Goal: Download file/media

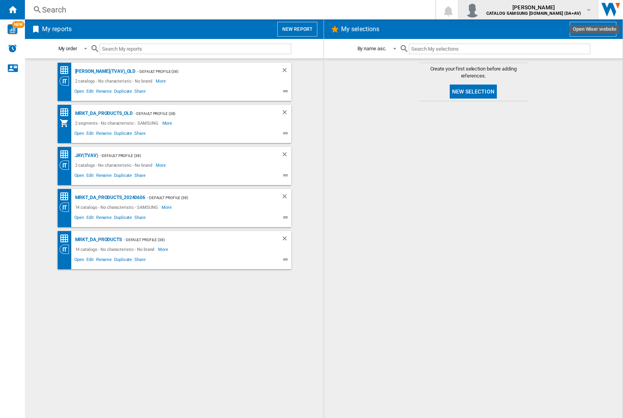
click at [480, 10] on img "button" at bounding box center [472, 10] width 16 height 16
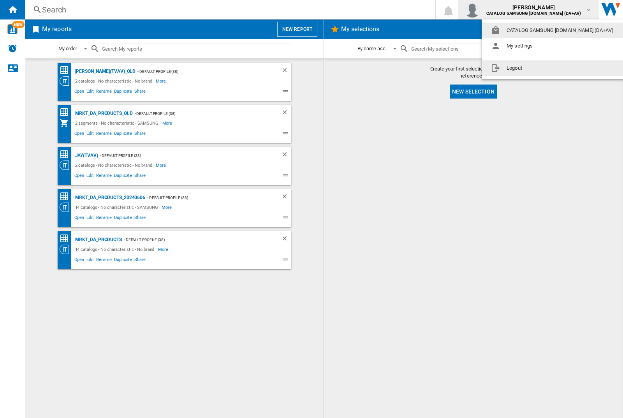
click at [541, 68] on button "Logout" at bounding box center [553, 68] width 144 height 16
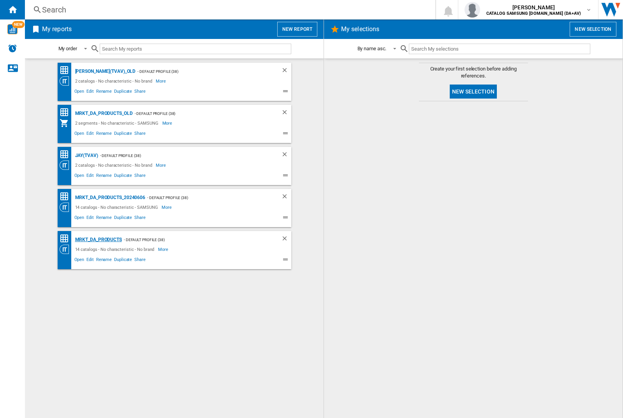
click at [98, 239] on div "MRKT_DA_PRODUCTS" at bounding box center [97, 240] width 49 height 10
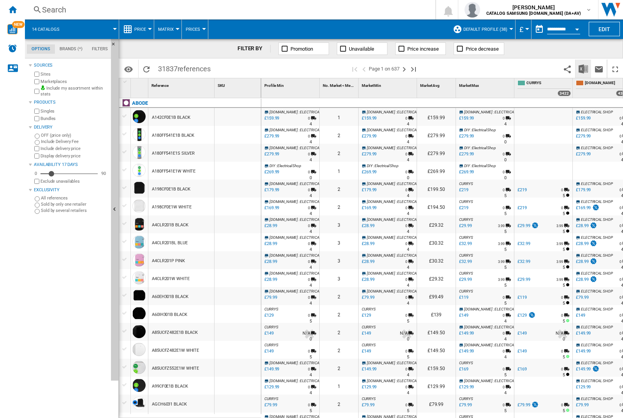
click at [583, 68] on img "Download in Excel" at bounding box center [582, 68] width 9 height 9
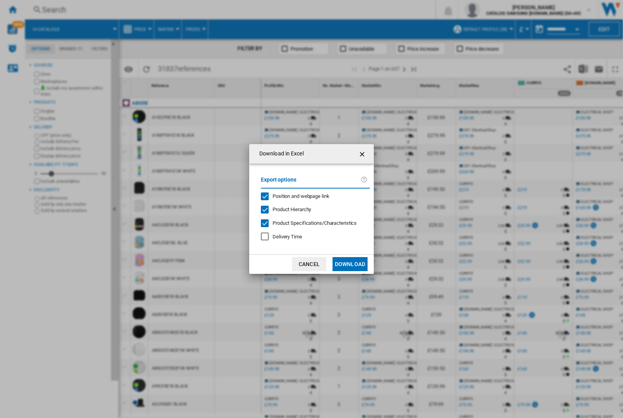
click at [295, 195] on span "Position and webpage link" at bounding box center [300, 196] width 57 height 6
click at [350, 264] on button "Download" at bounding box center [349, 264] width 35 height 14
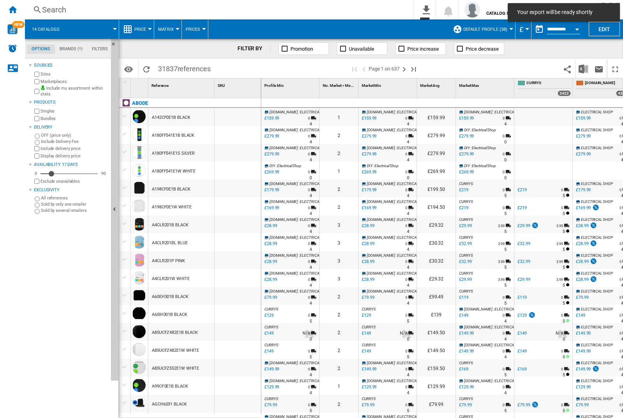
click at [240, 115] on div at bounding box center [237, 117] width 46 height 18
